Goal: Information Seeking & Learning: Learn about a topic

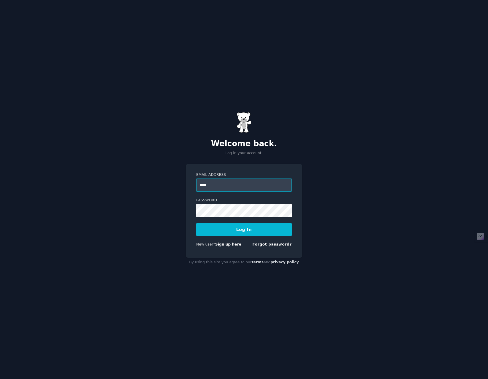
type input "**********"
click at [196, 224] on button "Log In" at bounding box center [244, 230] width 96 height 12
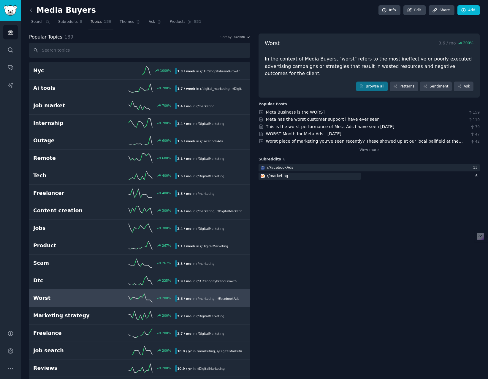
click at [13, 366] on icon "Sidebar" at bounding box center [10, 369] width 6 height 6
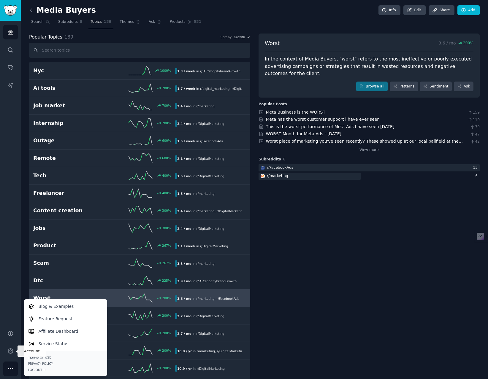
click at [9, 353] on icon "Sidebar" at bounding box center [10, 351] width 5 height 5
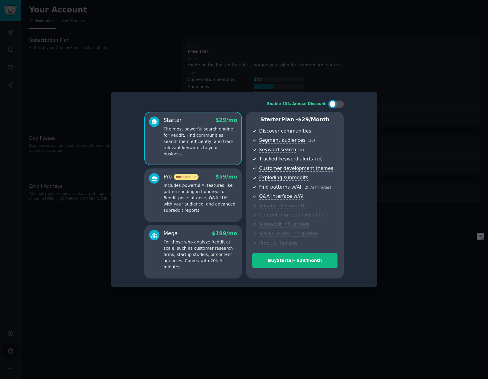
click at [333, 105] on div at bounding box center [332, 104] width 7 height 7
click at [341, 104] on div at bounding box center [340, 104] width 7 height 7
click at [335, 104] on div at bounding box center [332, 104] width 7 height 7
click at [340, 106] on div at bounding box center [340, 104] width 7 height 7
checkbox input "false"
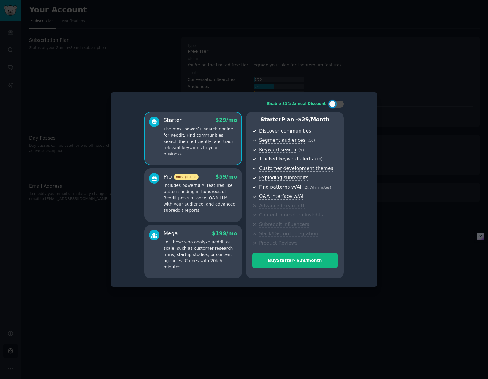
click at [279, 303] on div at bounding box center [244, 189] width 488 height 379
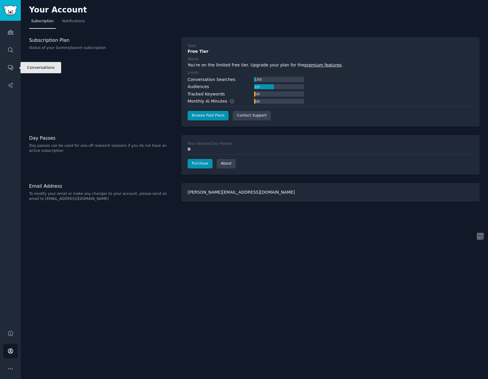
click at [15, 66] on link "Conversations" at bounding box center [10, 67] width 15 height 15
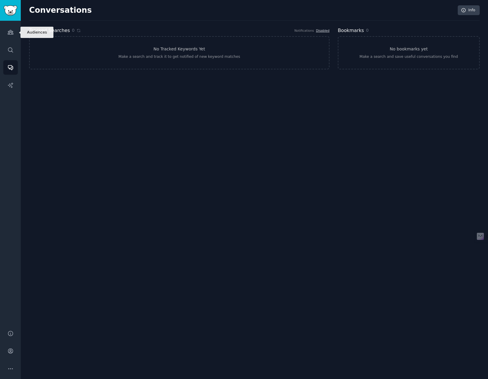
click at [14, 34] on link "Audiences" at bounding box center [10, 32] width 15 height 15
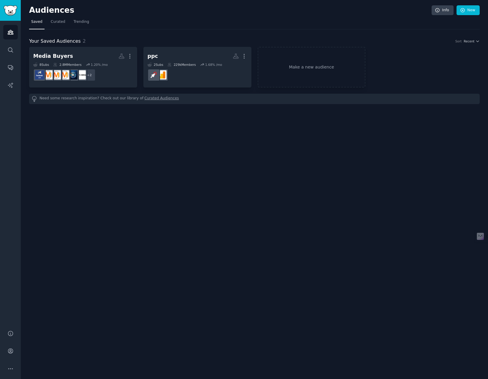
click at [77, 56] on h2 "Media Buyers More" at bounding box center [83, 56] width 100 height 10
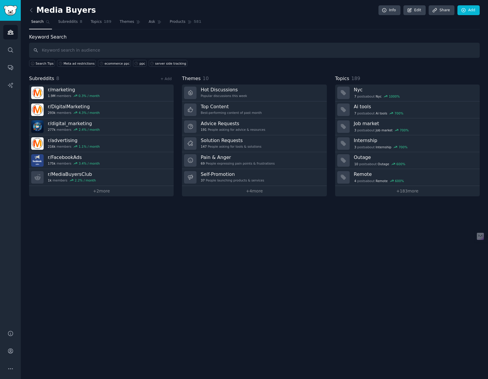
click at [241, 91] on h3 "Hot Discussions" at bounding box center [224, 90] width 46 height 6
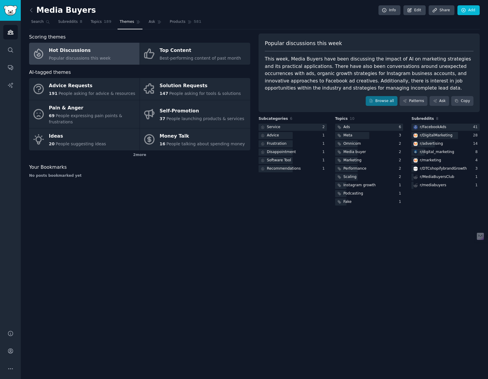
click at [352, 135] on div "Meta" at bounding box center [344, 135] width 18 height 7
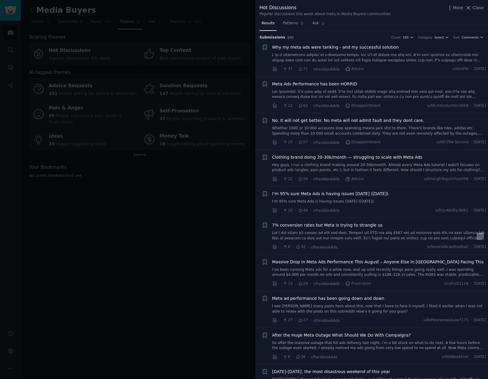
click at [376, 58] on link at bounding box center [379, 58] width 214 height 10
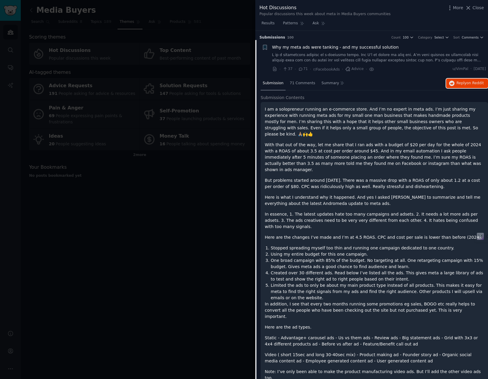
click at [459, 85] on span "Reply on Reddit" at bounding box center [470, 83] width 27 height 5
